Goal: Task Accomplishment & Management: Manage account settings

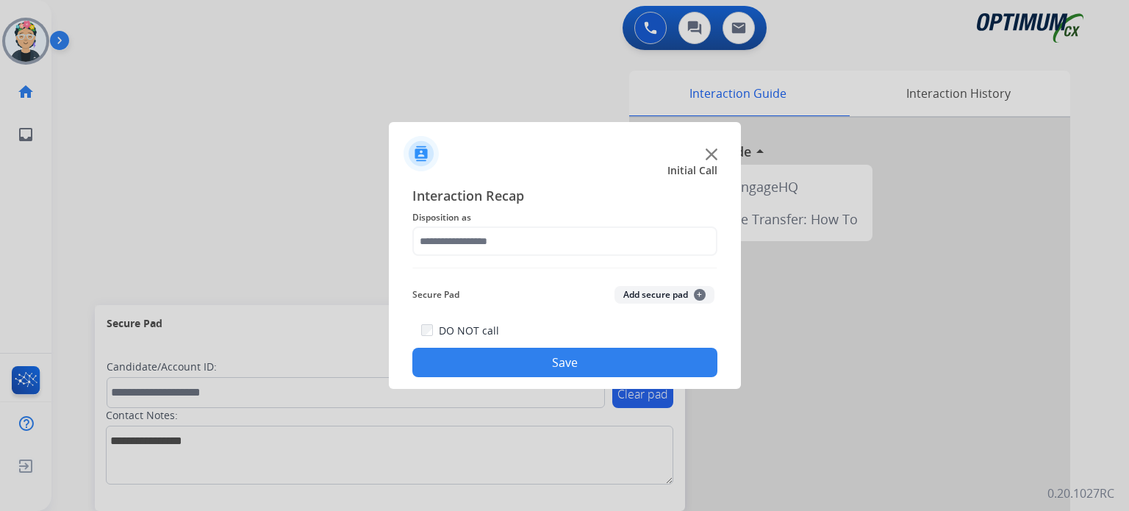
click at [715, 152] on img at bounding box center [712, 155] width 12 height 12
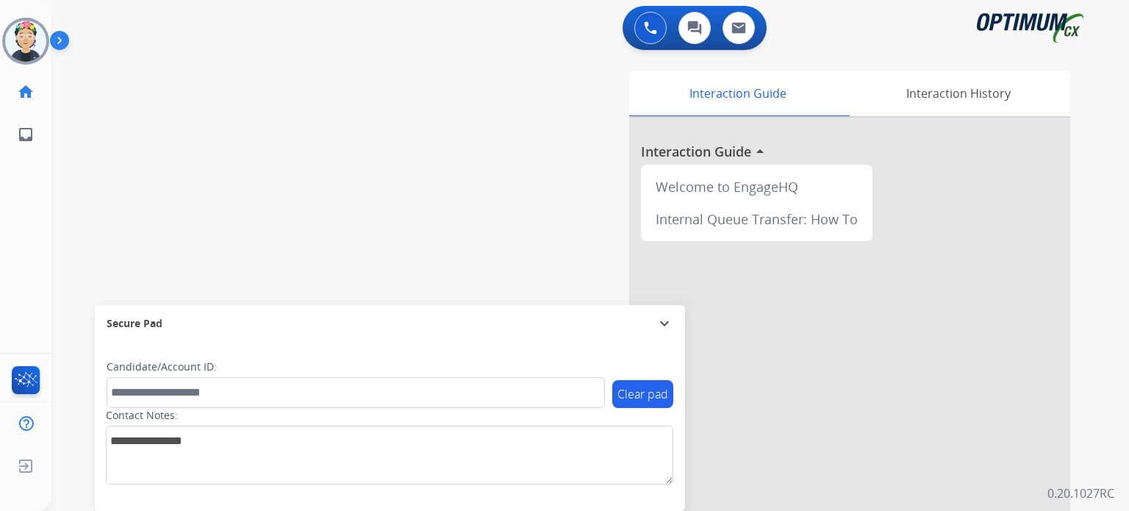
click at [715, 152] on div at bounding box center [849, 392] width 441 height 549
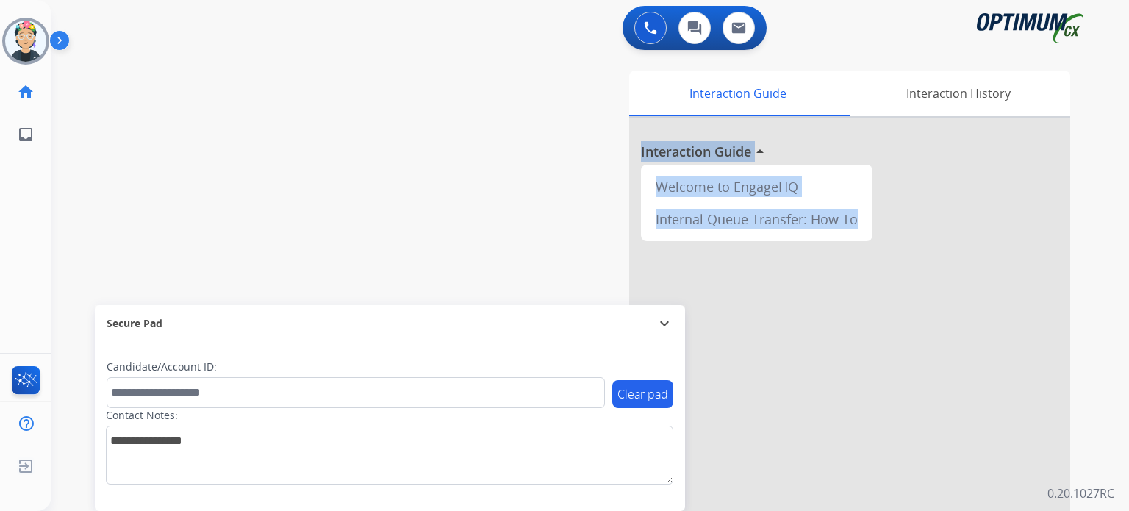
click at [715, 152] on h3 "Interaction Guide" at bounding box center [696, 151] width 110 height 21
click at [20, 46] on img at bounding box center [25, 41] width 41 height 41
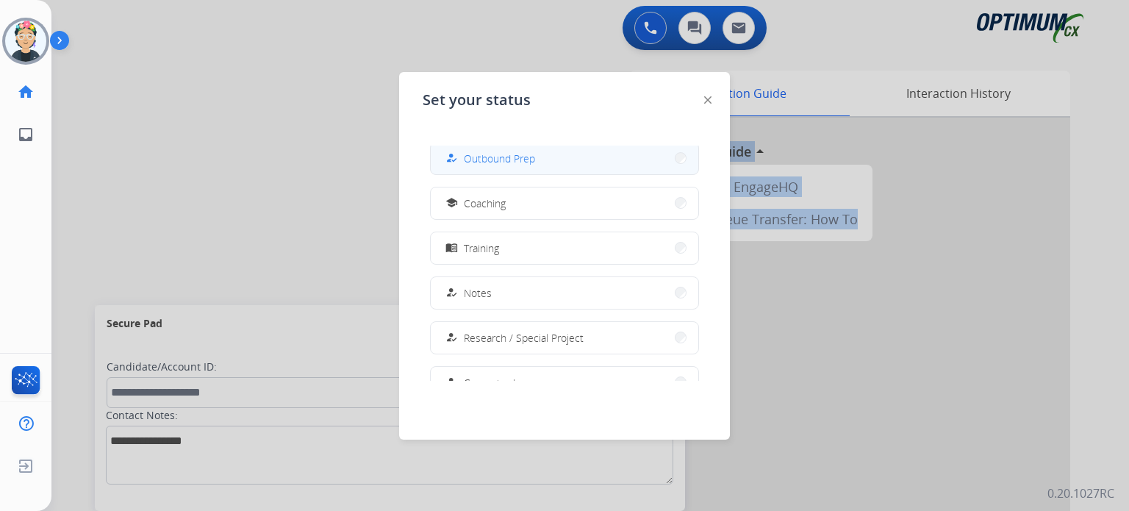
scroll to position [366, 0]
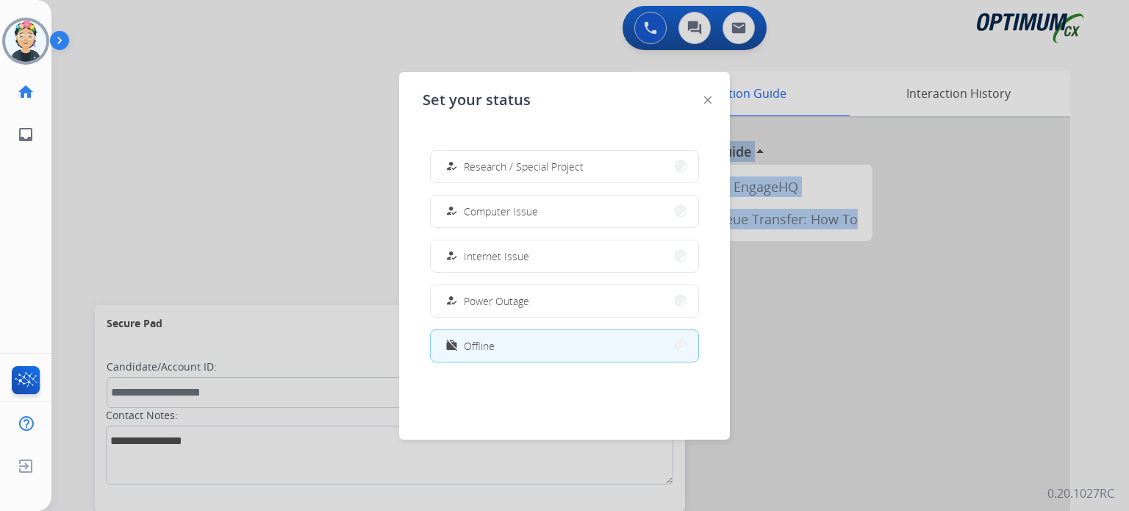
click at [517, 352] on button "work_off Offline" at bounding box center [565, 346] width 268 height 32
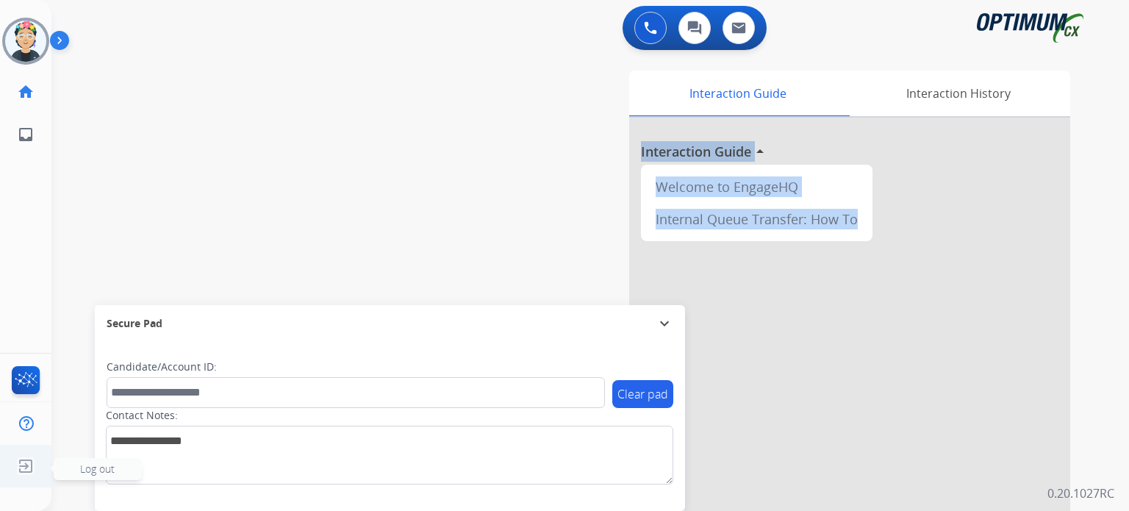
click at [32, 459] on img at bounding box center [26, 466] width 26 height 28
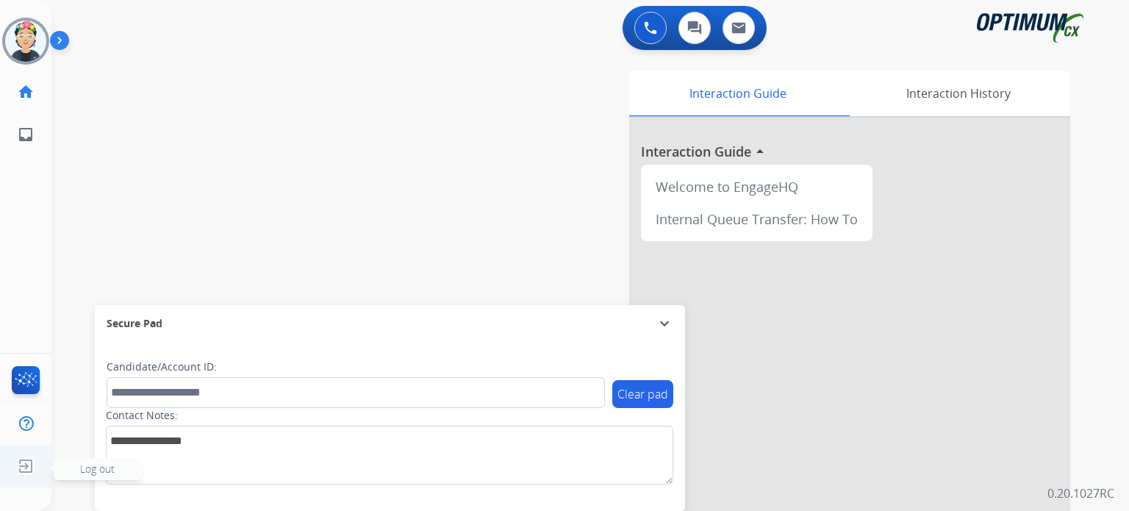
click at [98, 474] on span "Log out" at bounding box center [97, 469] width 35 height 14
